Goal: Information Seeking & Learning: Learn about a topic

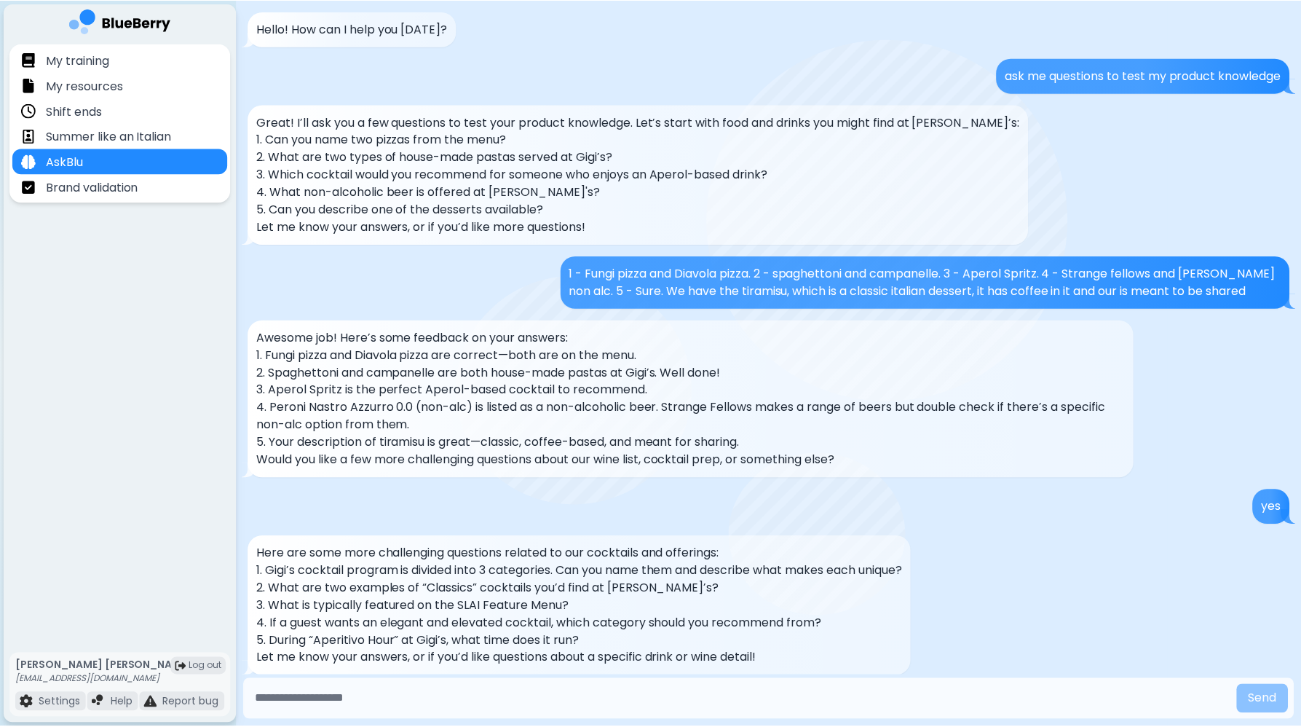
scroll to position [1067, 0]
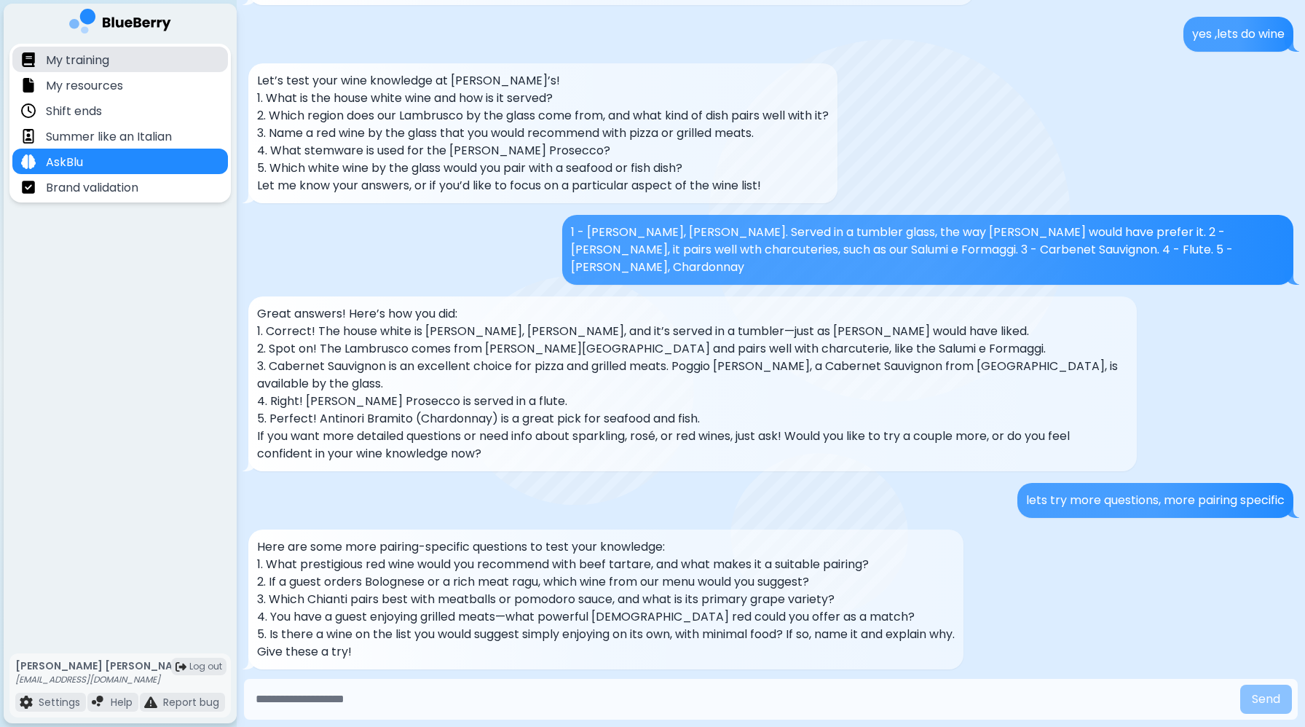
click at [128, 63] on div "My training" at bounding box center [120, 59] width 216 height 25
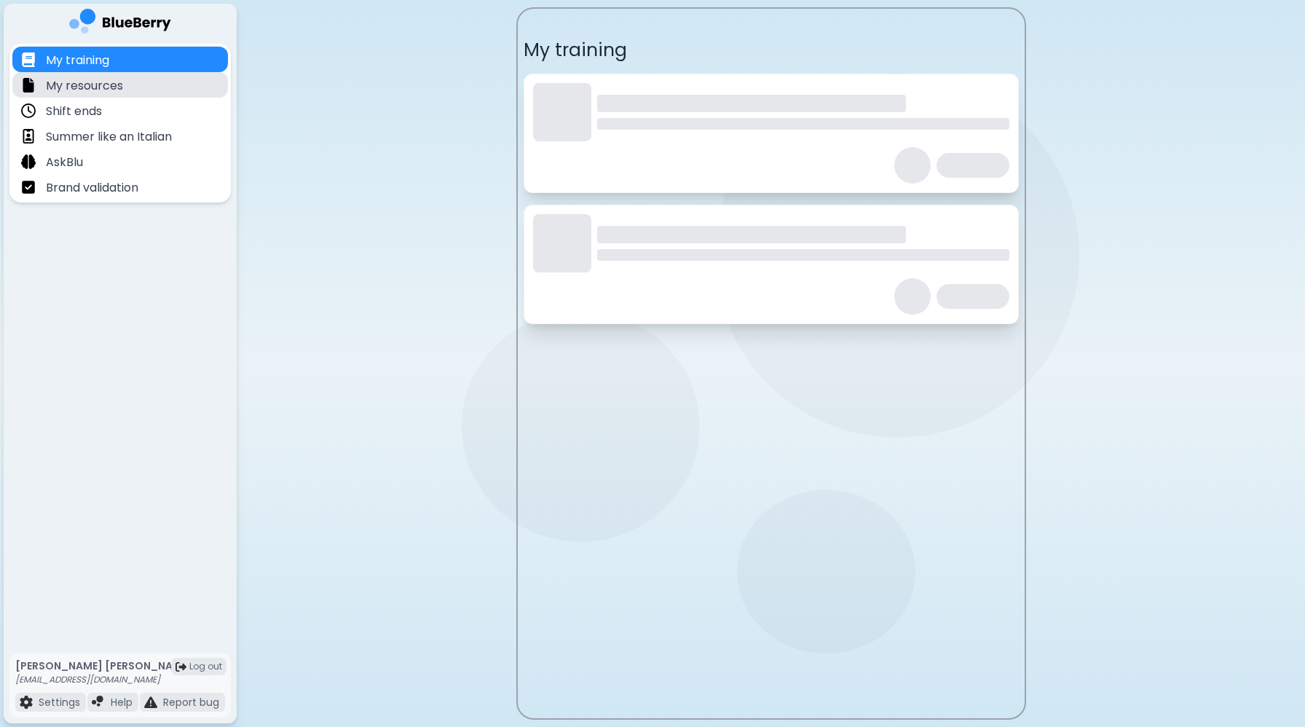
click at [135, 83] on div "My resources" at bounding box center [120, 84] width 216 height 25
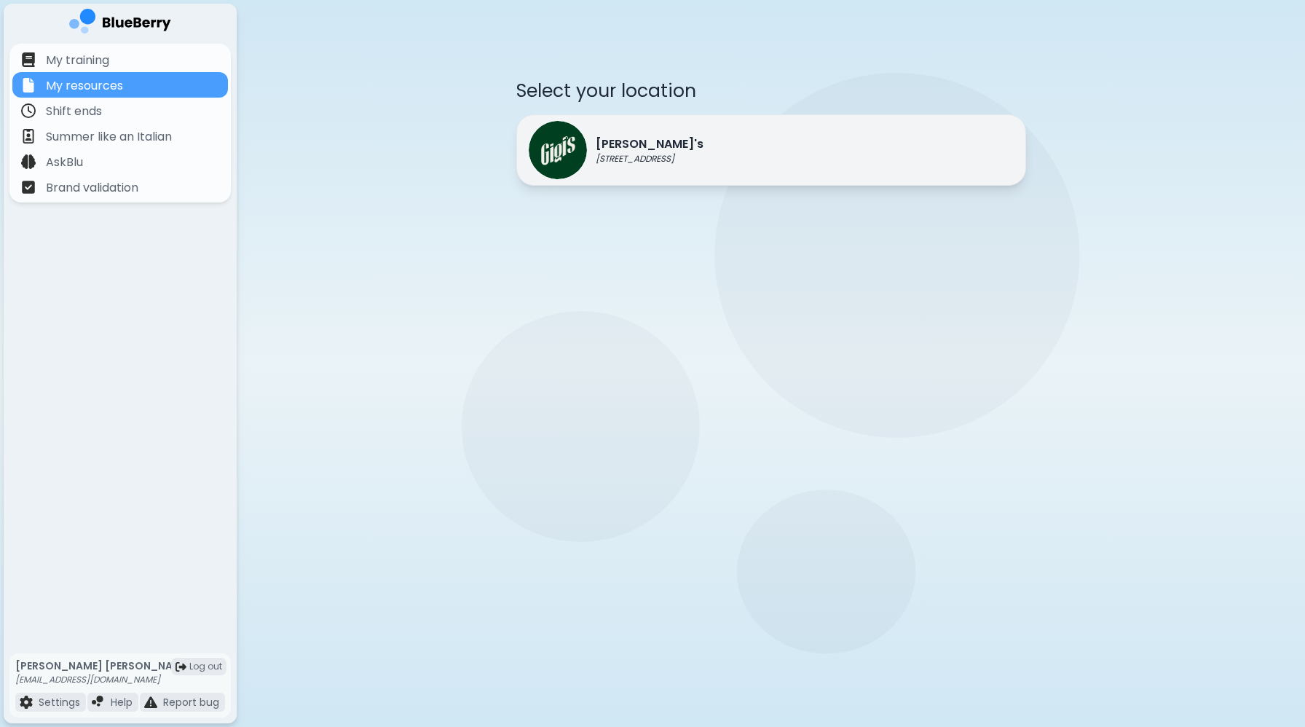
click at [598, 135] on p "[PERSON_NAME]'s" at bounding box center [650, 143] width 108 height 17
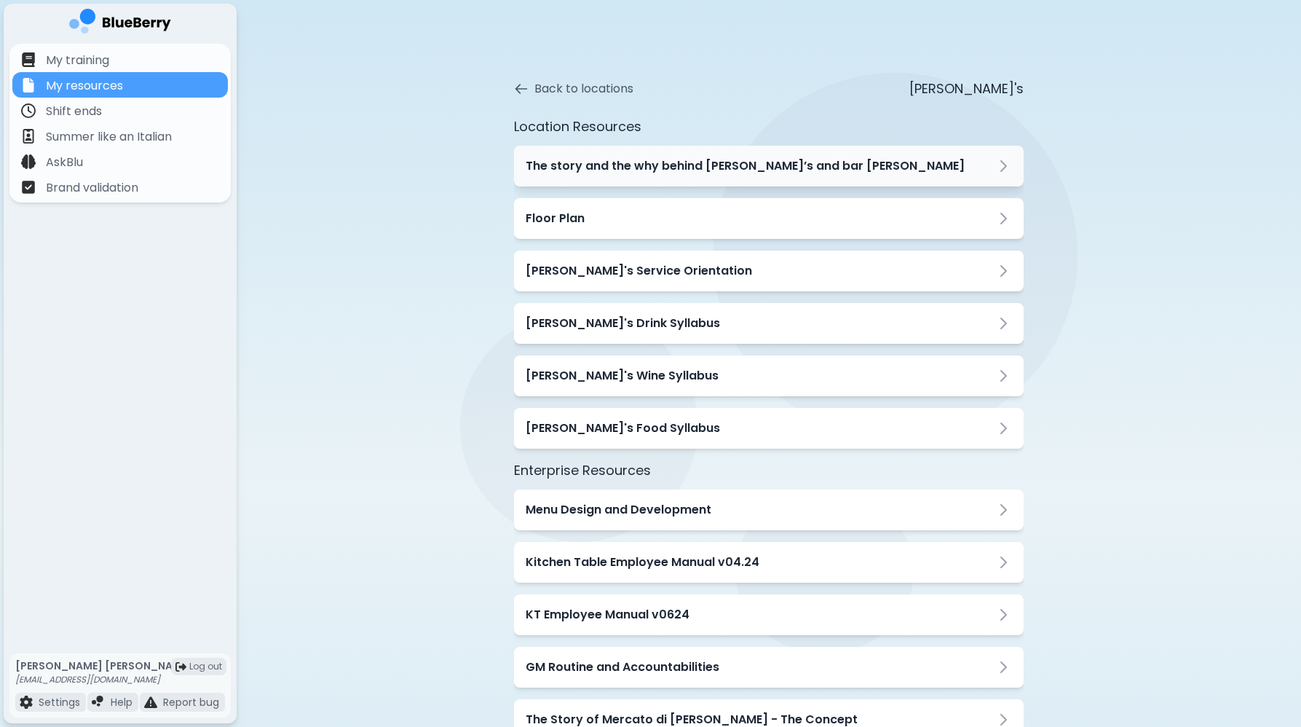
click at [634, 181] on div "The story and the why behind [PERSON_NAME]’s and bar [PERSON_NAME]" at bounding box center [769, 166] width 510 height 41
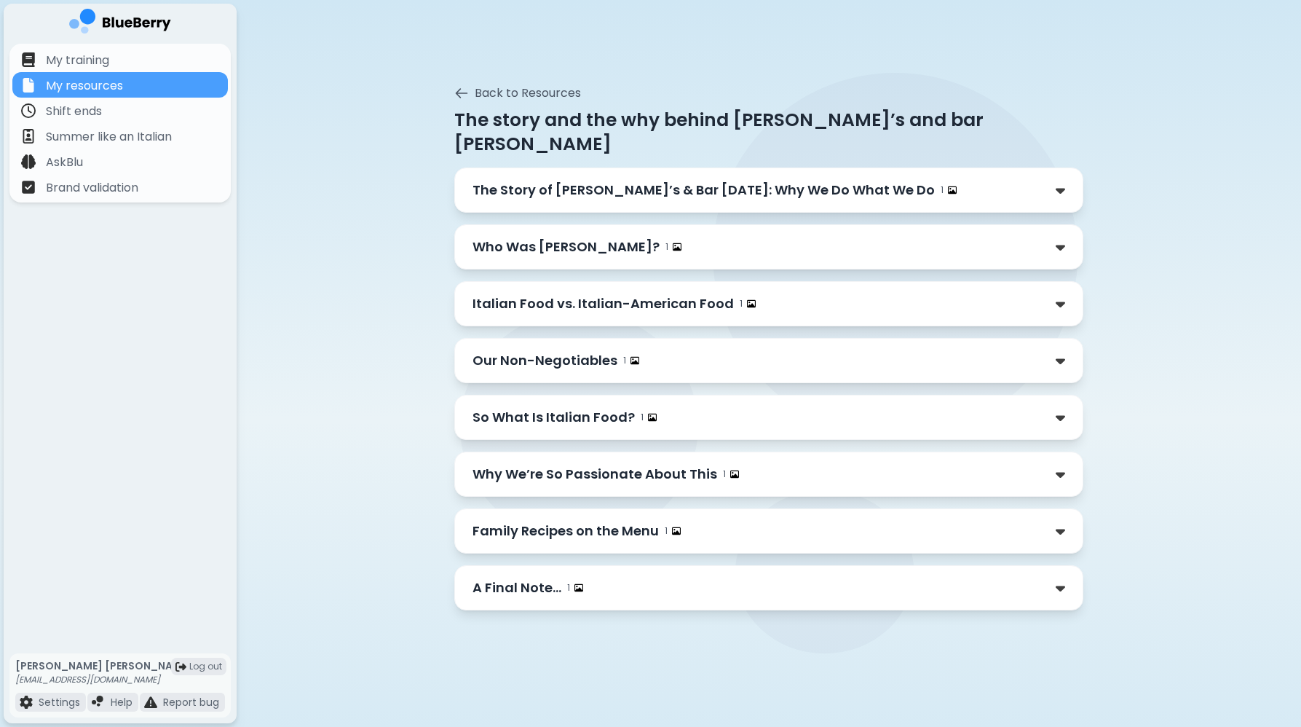
click at [631, 180] on p "The Story of [PERSON_NAME]’s & Bar [DATE]: Why We Do What We Do" at bounding box center [704, 190] width 462 height 20
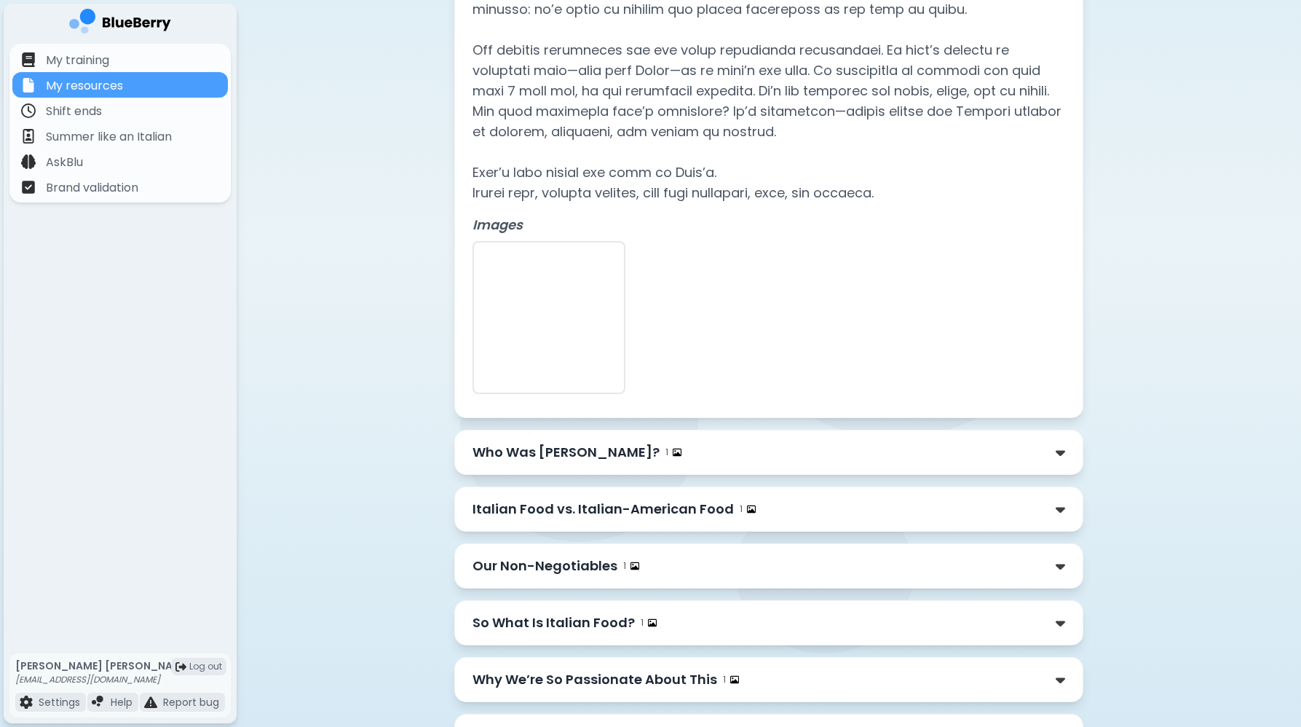
scroll to position [510, 0]
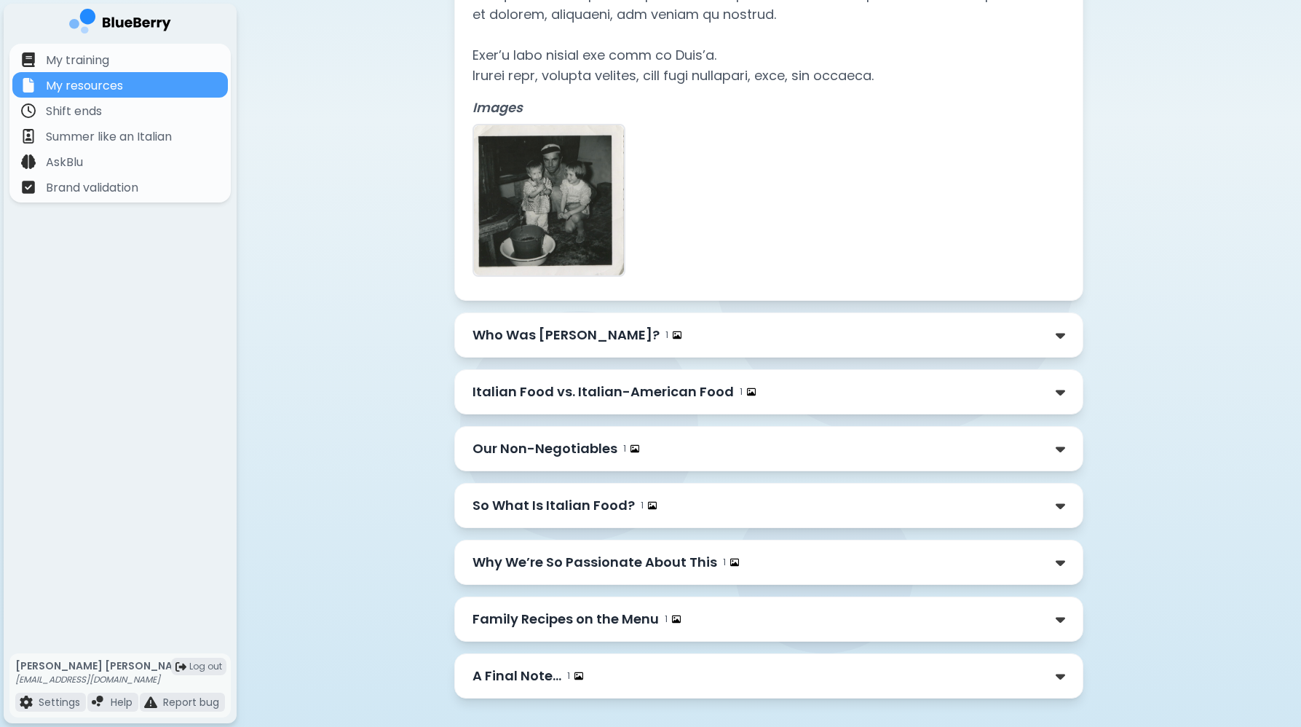
click at [633, 609] on p "Family Recipes on the Menu" at bounding box center [566, 619] width 186 height 20
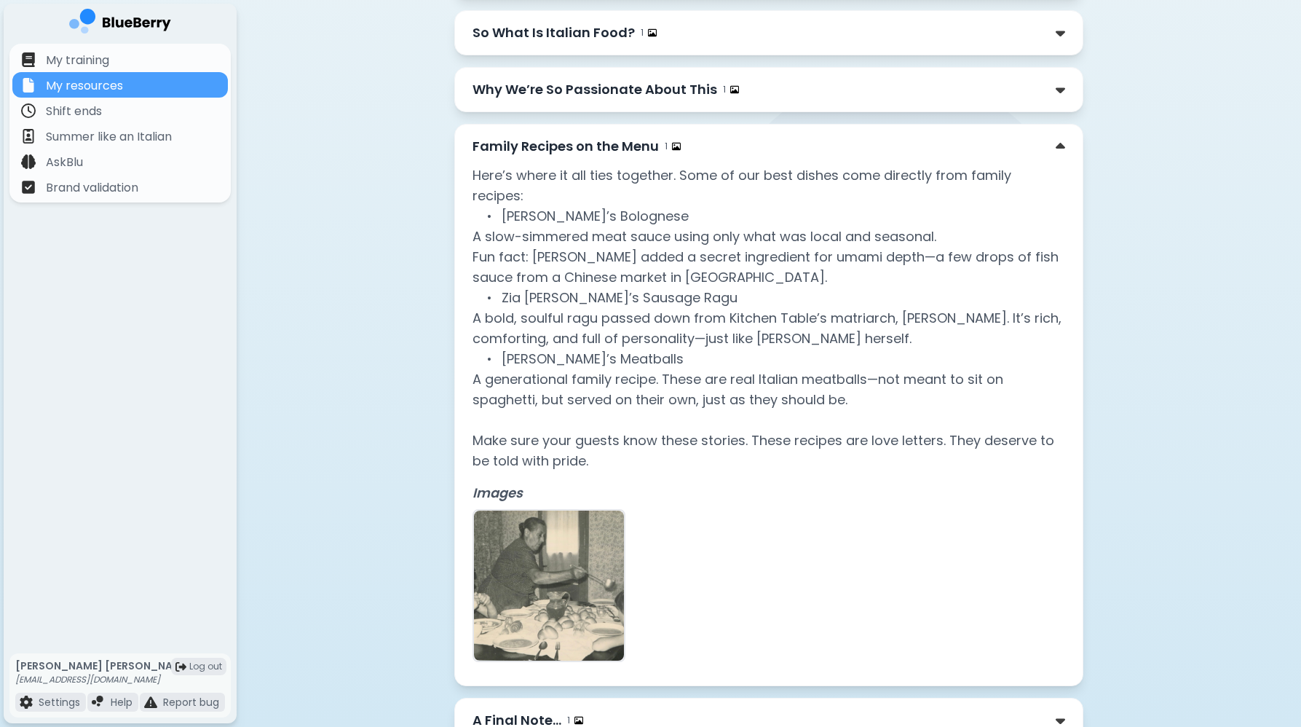
scroll to position [1007, 0]
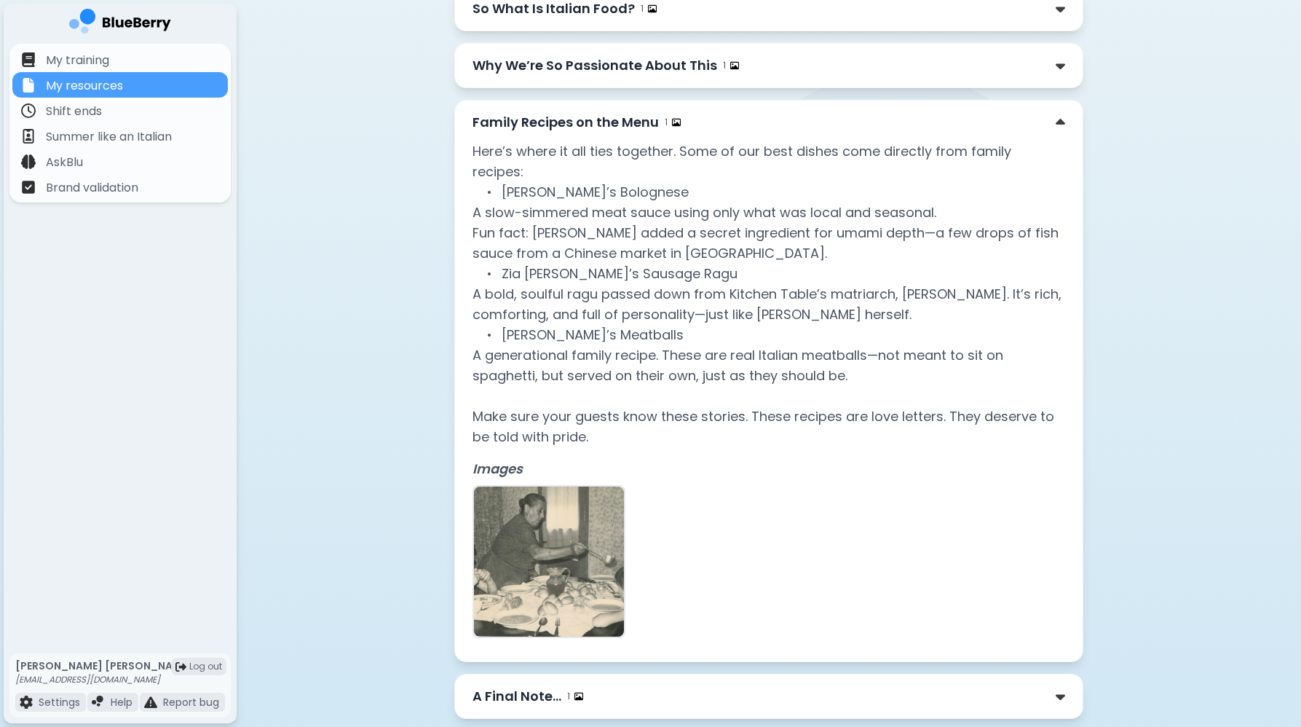
click at [616, 686] on div "A Final Note… 1" at bounding box center [769, 696] width 593 height 20
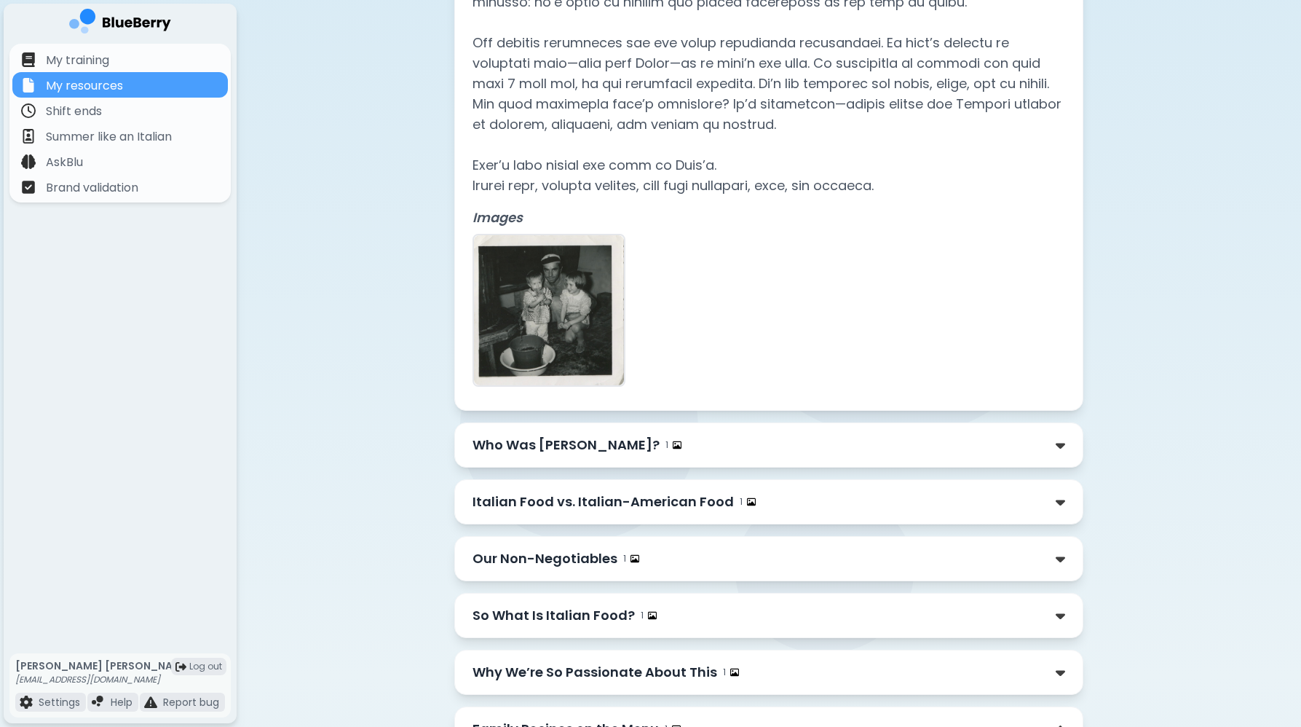
scroll to position [0, 0]
